Goal: Transaction & Acquisition: Purchase product/service

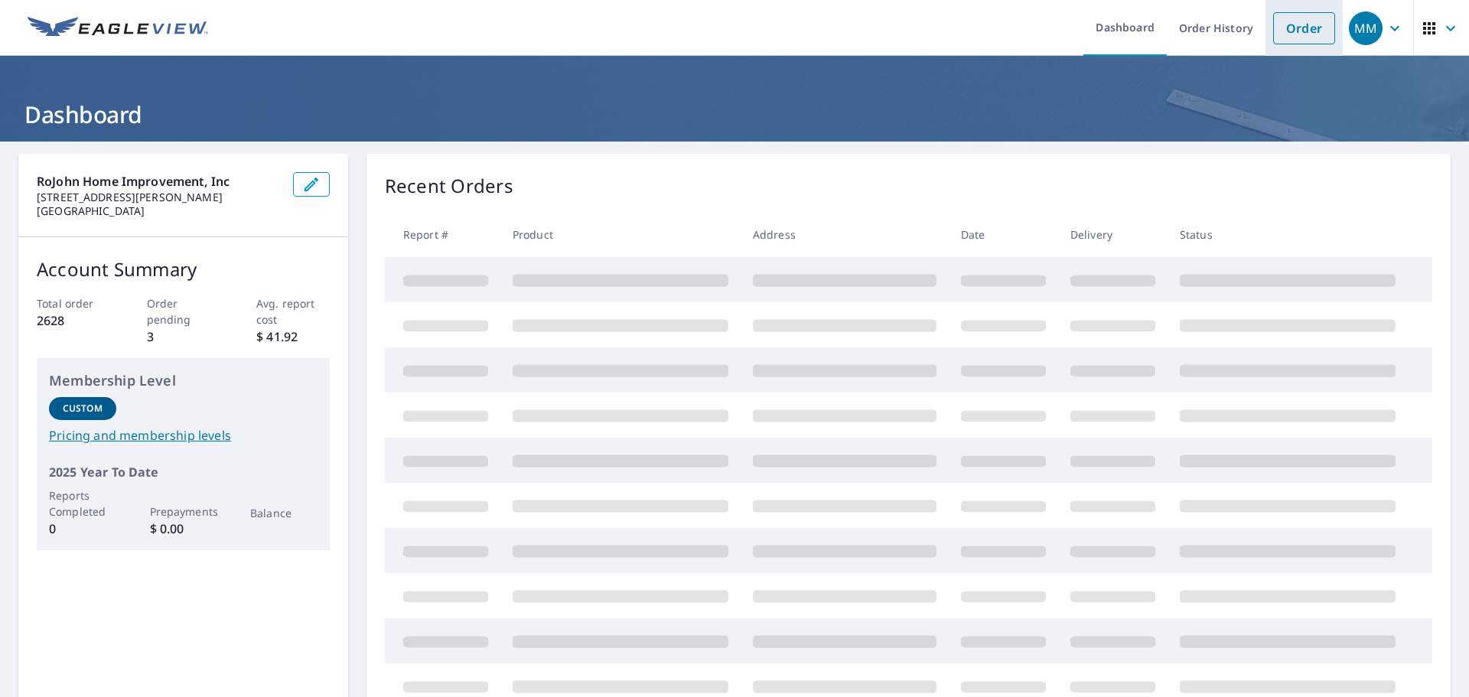
click at [1278, 35] on link "Order" at bounding box center [1304, 28] width 62 height 32
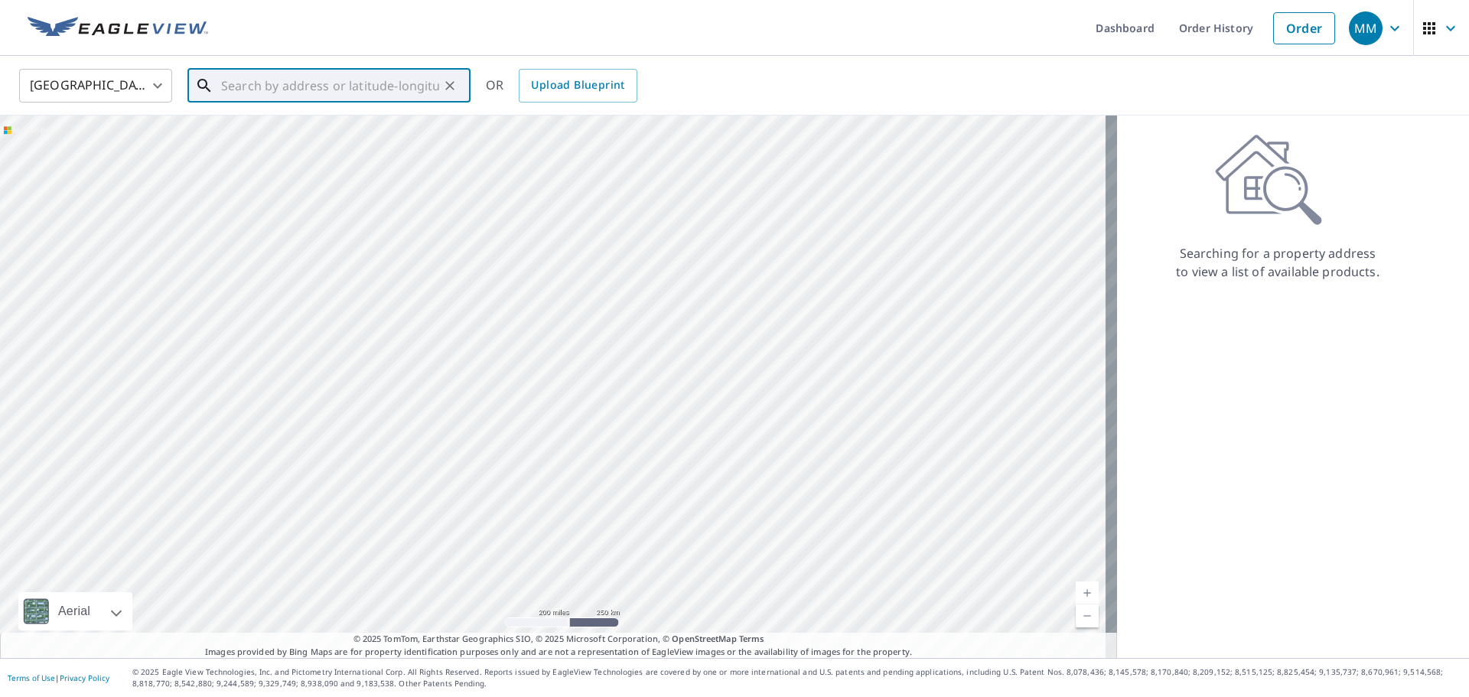
click at [279, 83] on input "text" at bounding box center [330, 85] width 218 height 43
click at [258, 140] on p "Duncombe, IA 50532" at bounding box center [338, 146] width 240 height 15
type input "[STREET_ADDRESS]"
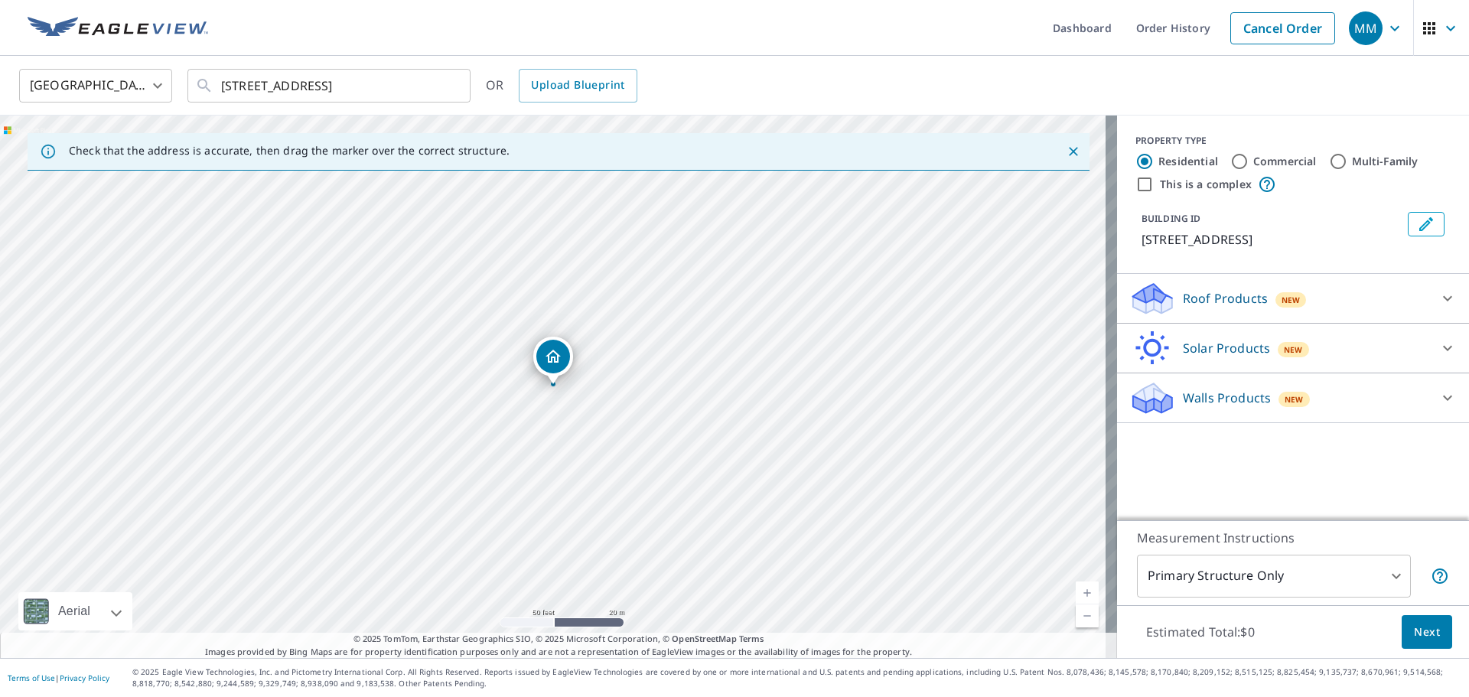
click at [1438, 291] on icon at bounding box center [1447, 298] width 18 height 18
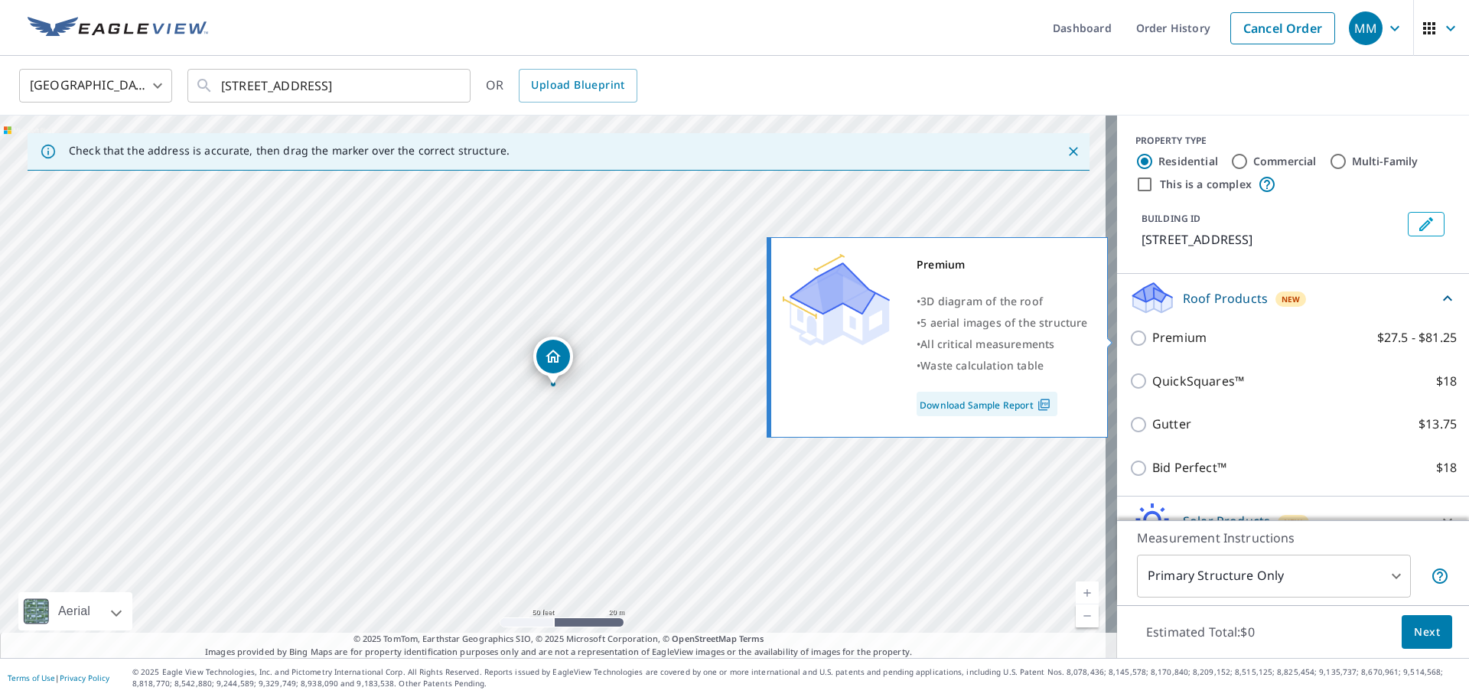
click at [1129, 341] on input "Premium $27.5 - $81.25" at bounding box center [1140, 338] width 23 height 18
checkbox input "true"
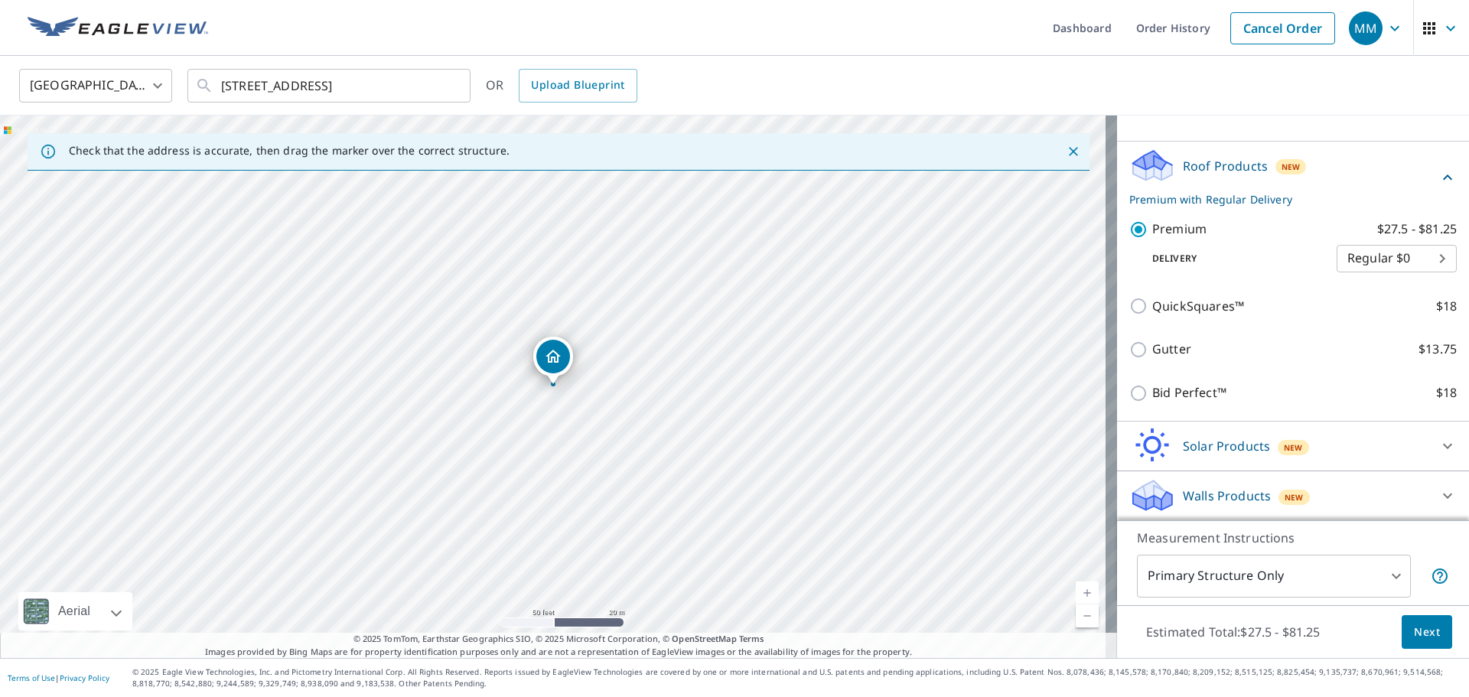
scroll to position [133, 0]
click at [1418, 633] on span "Next" at bounding box center [1427, 632] width 26 height 19
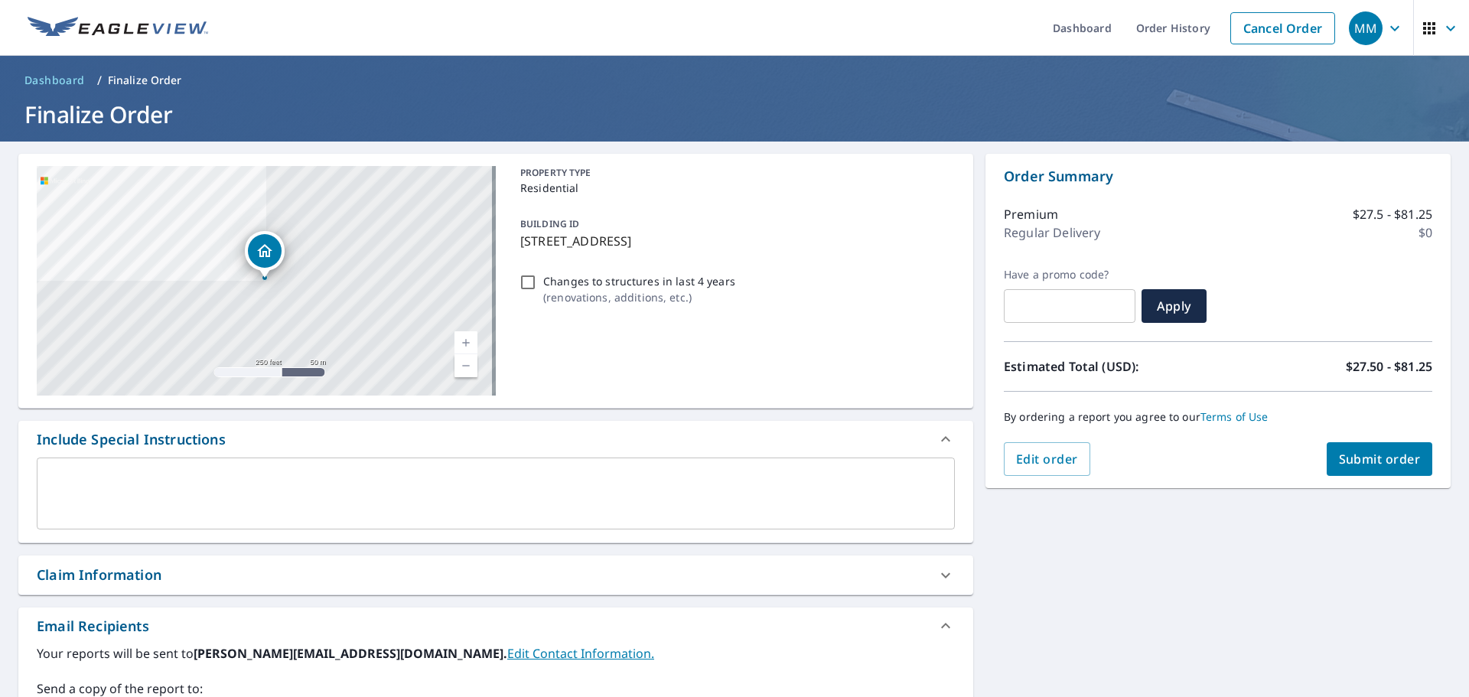
click at [87, 578] on div "Claim Information" at bounding box center [99, 575] width 125 height 21
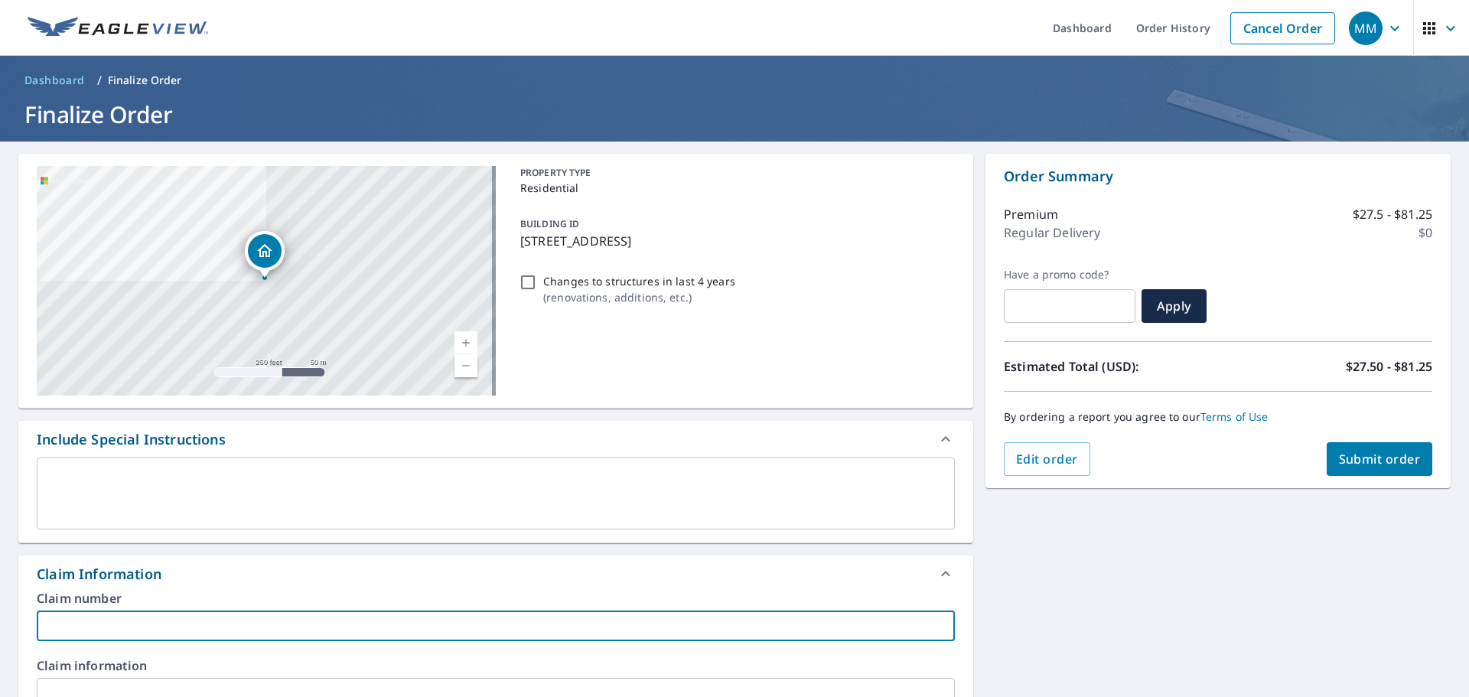
click at [106, 631] on input "text" at bounding box center [496, 626] width 918 height 31
click at [122, 626] on input "[PERSON_NAME]" at bounding box center [496, 626] width 918 height 31
type input "[PERSON_NAME] RJ"
click at [1379, 444] on button "Submit order" at bounding box center [1380, 459] width 106 height 34
